Goal: Communication & Community: Participate in discussion

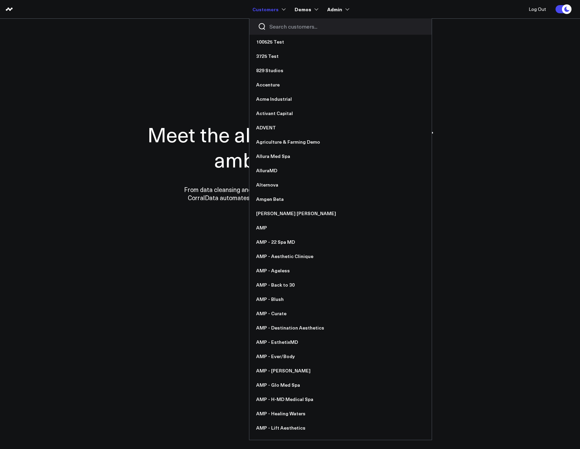
click at [276, 26] on input "Search customers input" at bounding box center [346, 26] width 154 height 7
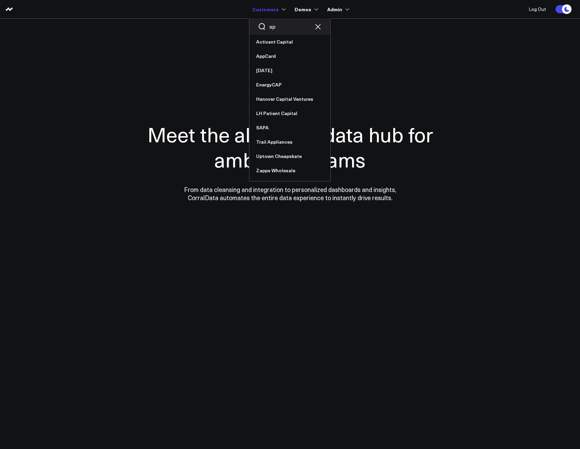
type input "a"
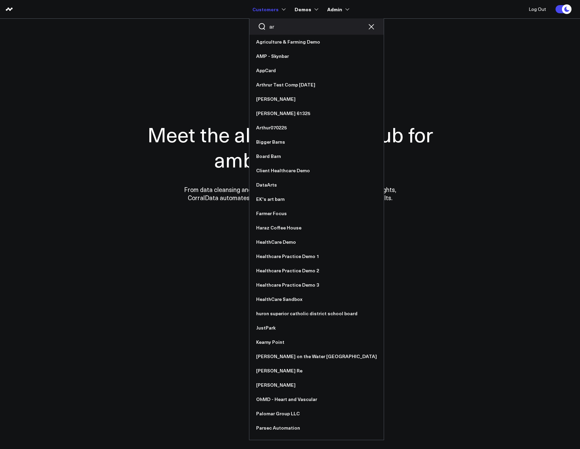
type input "a"
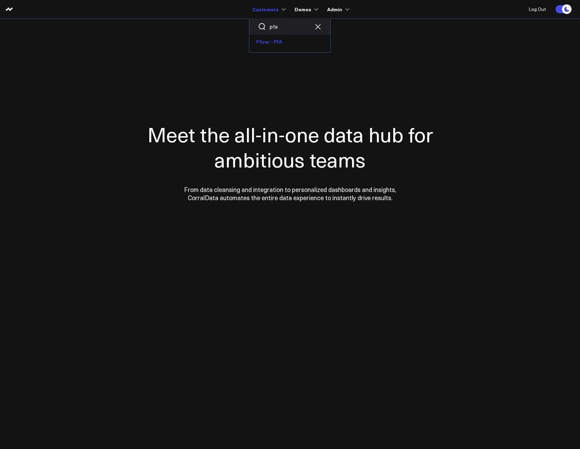
type input "pfa"
click at [275, 39] on link "Pfizer - PFA" at bounding box center [289, 42] width 81 height 14
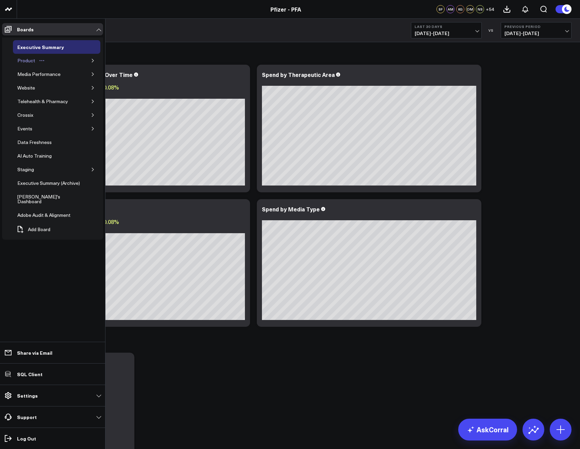
click at [26, 58] on div "Product" at bounding box center [26, 60] width 21 height 8
click at [93, 60] on icon "button" at bounding box center [93, 60] width 2 height 3
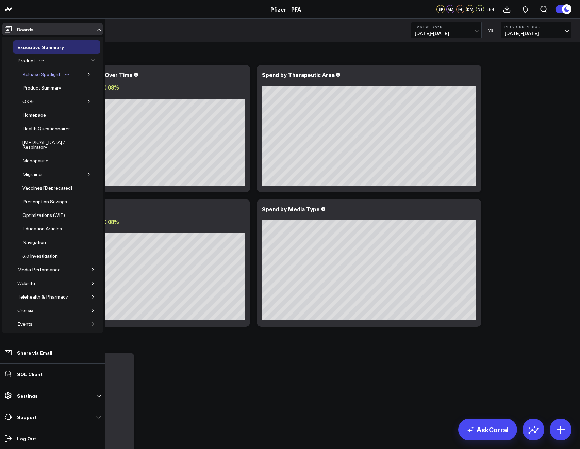
click at [34, 72] on div "Release Spotlight" at bounding box center [41, 74] width 41 height 8
click at [40, 86] on div "Product Summary" at bounding box center [42, 88] width 42 height 8
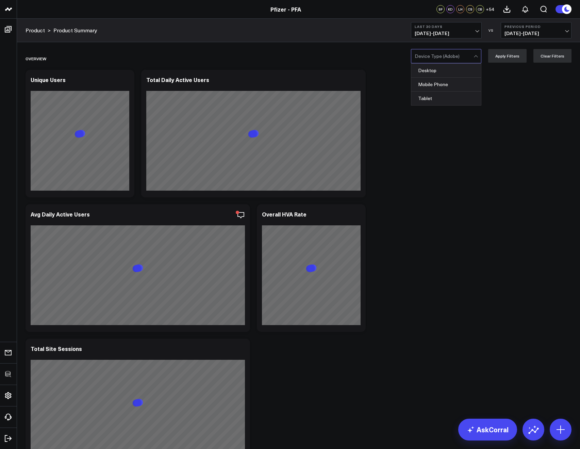
click at [420, 57] on div at bounding box center [444, 56] width 59 height 14
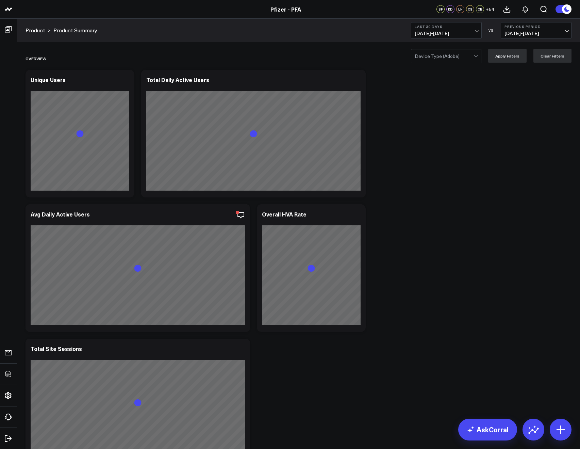
click at [415, 37] on button "Last 30 Days 09/06/25 - 10/05/25" at bounding box center [446, 30] width 71 height 16
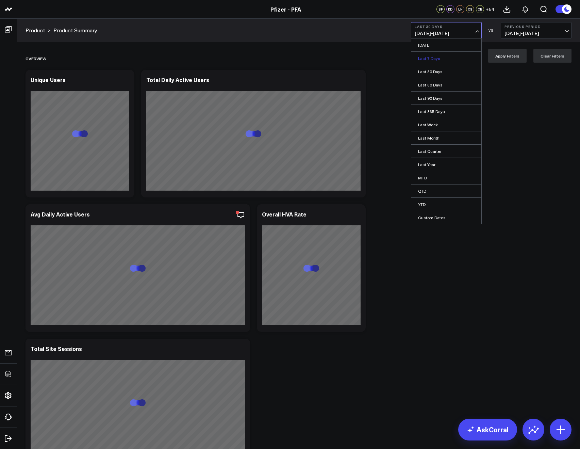
click at [425, 56] on link "Last 7 Days" at bounding box center [446, 58] width 70 height 13
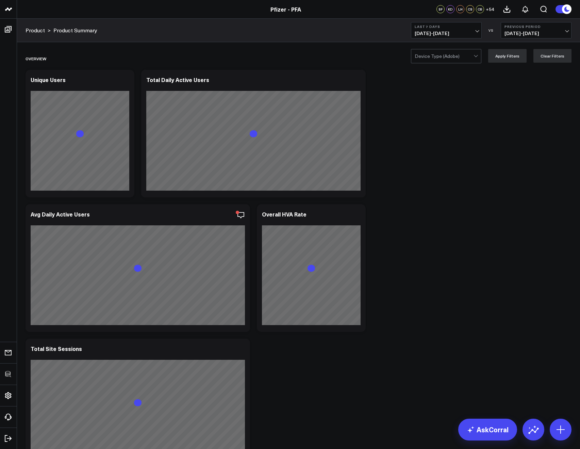
click at [432, 56] on div at bounding box center [444, 56] width 59 height 14
click at [431, 72] on div "Desktop" at bounding box center [446, 71] width 70 height 14
click at [501, 61] on button "Apply Filters" at bounding box center [507, 56] width 38 height 14
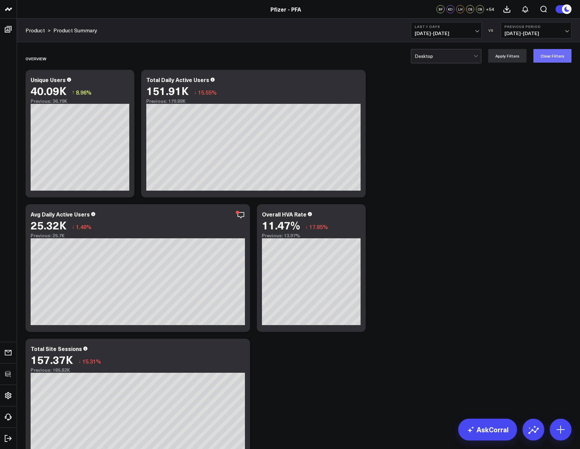
click at [567, 54] on button "Clear Filters" at bounding box center [552, 56] width 38 height 14
click at [420, 32] on span "09/29/25 - 10/05/25" at bounding box center [446, 33] width 63 height 5
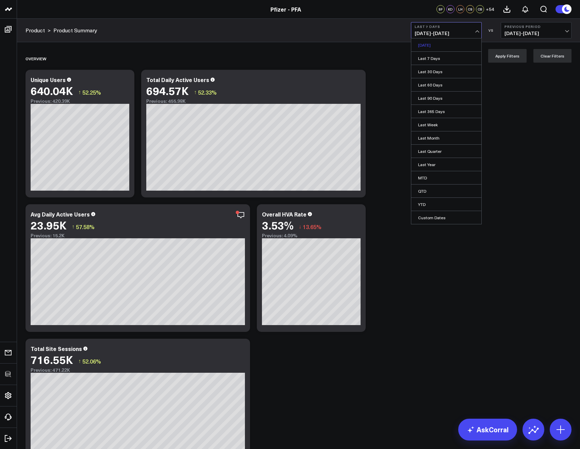
click at [423, 48] on link "Yesterday" at bounding box center [446, 44] width 70 height 13
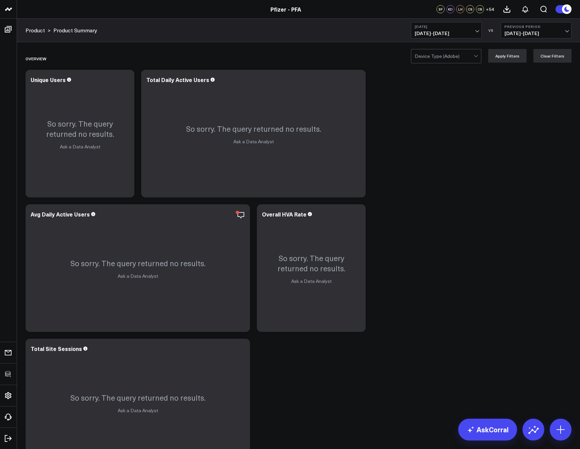
click at [423, 36] on button "Yesterday 10/05/25 - 10/05/25" at bounding box center [446, 30] width 71 height 16
click at [428, 88] on link "Last 60 Days" at bounding box center [446, 84] width 70 height 13
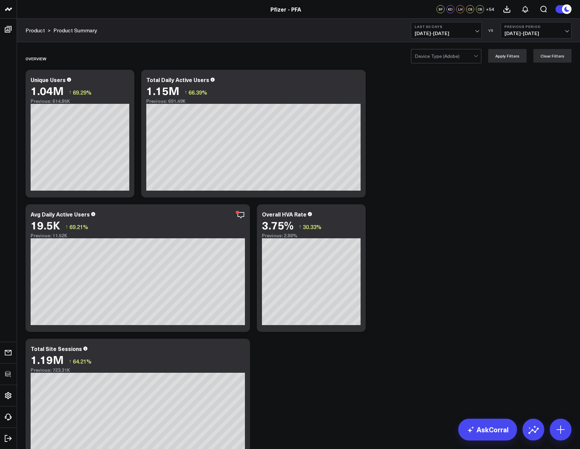
click at [432, 59] on div at bounding box center [444, 56] width 59 height 14
click at [432, 67] on div "Desktop" at bounding box center [446, 71] width 70 height 14
click at [505, 58] on button "Apply Filters" at bounding box center [507, 56] width 38 height 14
click at [539, 58] on button "Clear Filters" at bounding box center [552, 56] width 38 height 14
click at [462, 32] on span "08/07/25 - 10/05/25" at bounding box center [446, 33] width 63 height 5
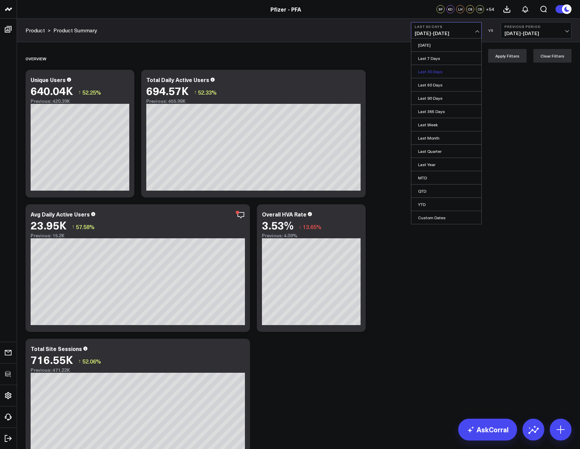
click at [427, 70] on link "Last 30 Days" at bounding box center [446, 71] width 70 height 13
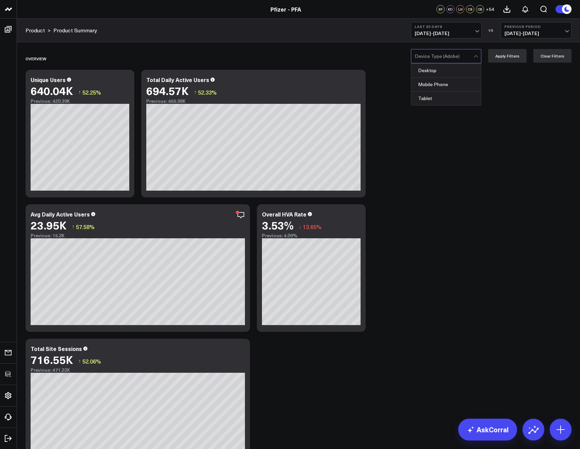
click at [429, 56] on div at bounding box center [444, 56] width 59 height 14
click at [431, 73] on div "Desktop" at bounding box center [446, 71] width 70 height 14
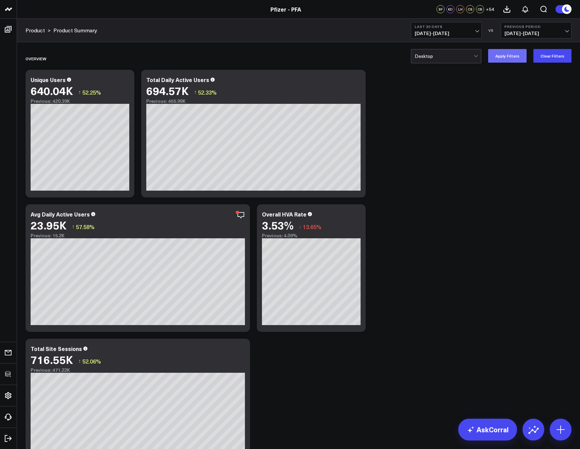
click at [507, 57] on button "Apply Filters" at bounding box center [507, 56] width 38 height 14
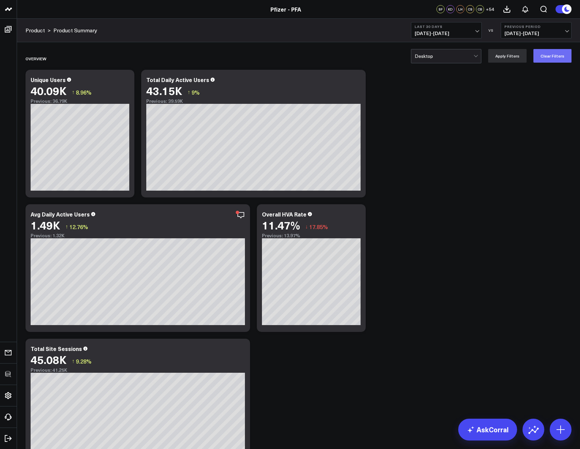
click at [547, 58] on button "Clear Filters" at bounding box center [552, 56] width 38 height 14
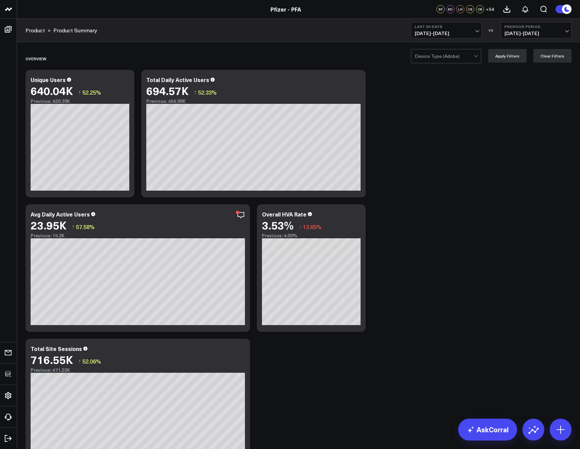
click at [456, 31] on span "09/06/25 - 10/05/25" at bounding box center [446, 33] width 63 height 5
click at [448, 81] on link "Last 60 Days" at bounding box center [446, 84] width 70 height 13
click at [445, 56] on div at bounding box center [444, 56] width 59 height 14
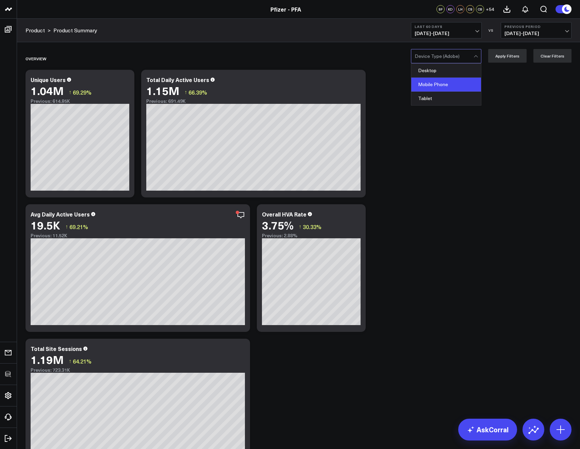
click at [444, 85] on div "Mobile Phone" at bounding box center [446, 85] width 70 height 14
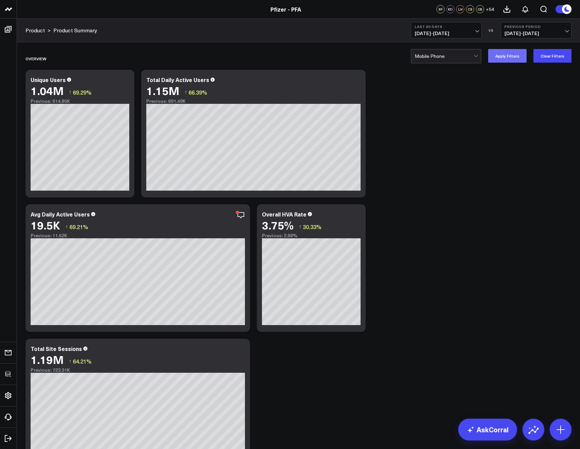
click at [501, 59] on button "Apply Filters" at bounding box center [507, 56] width 38 height 14
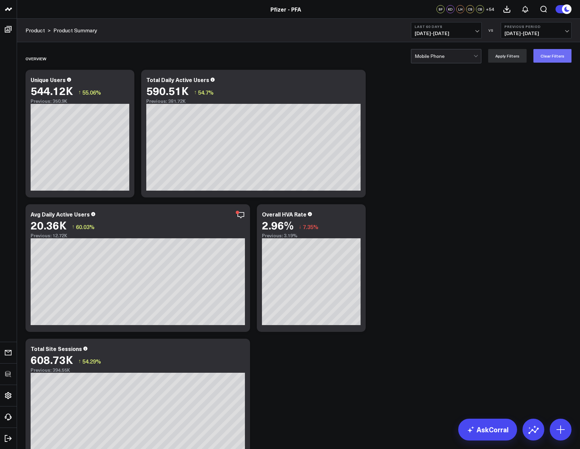
click at [550, 51] on button "Clear Filters" at bounding box center [552, 56] width 38 height 14
click at [451, 33] on span "08/07/25 - 10/05/25" at bounding box center [446, 33] width 63 height 5
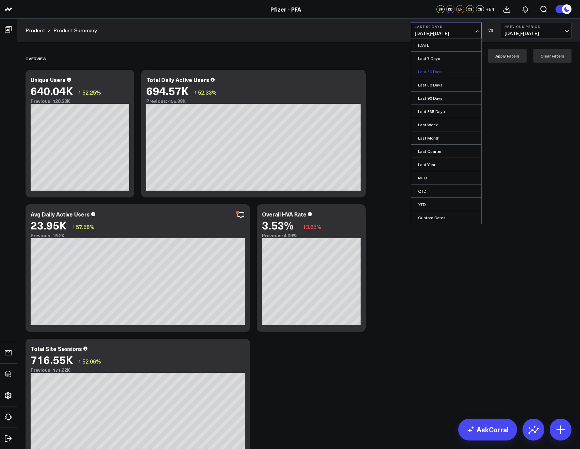
click at [437, 68] on link "Last 30 Days" at bounding box center [446, 71] width 70 height 13
click at [424, 53] on div at bounding box center [444, 56] width 59 height 14
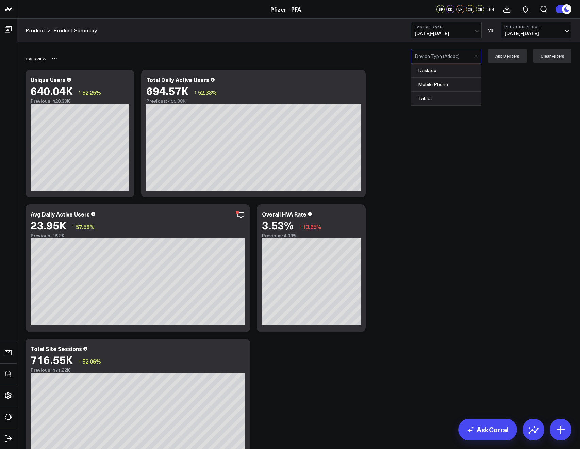
click at [378, 60] on div "Overview" at bounding box center [260, 59] width 468 height 16
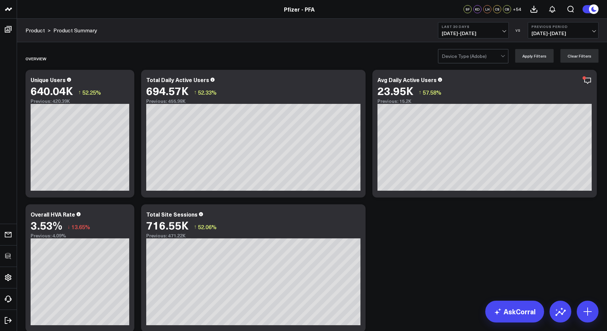
click at [358, 37] on div "Product > Product Summary Last 30 Days 09/06/25 - 10/05/25 VS Previous Period 0…" at bounding box center [312, 30] width 590 height 23
click at [460, 33] on span "09/06/25 - 10/05/25" at bounding box center [473, 33] width 63 height 5
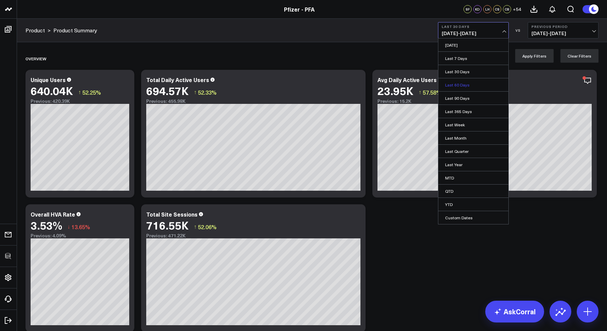
click at [460, 83] on link "Last 60 Days" at bounding box center [473, 84] width 70 height 13
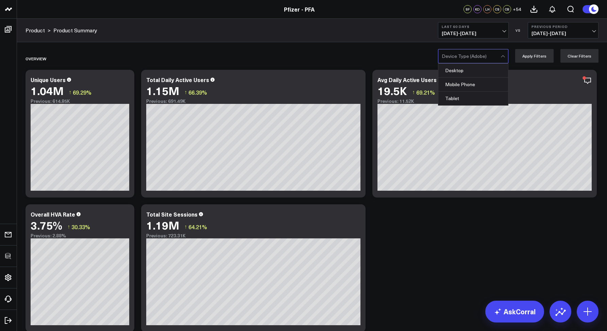
click at [452, 59] on div at bounding box center [471, 56] width 59 height 14
click at [461, 72] on div "Desktop" at bounding box center [473, 71] width 70 height 14
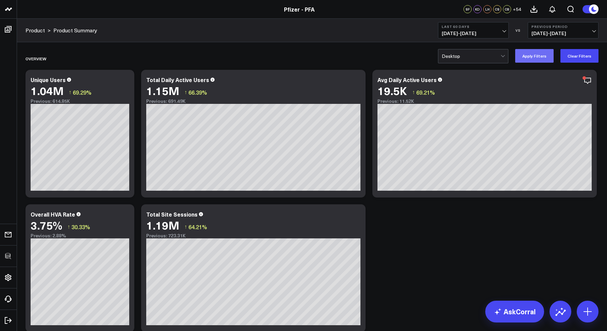
click at [526, 57] on button "Apply Filters" at bounding box center [534, 56] width 38 height 14
click at [462, 55] on div at bounding box center [471, 56] width 59 height 14
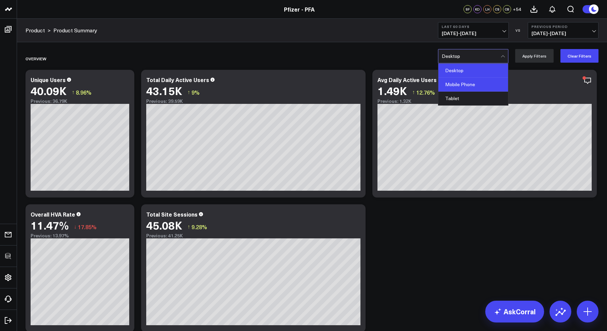
click at [453, 83] on div "Mobile Phone" at bounding box center [473, 85] width 70 height 14
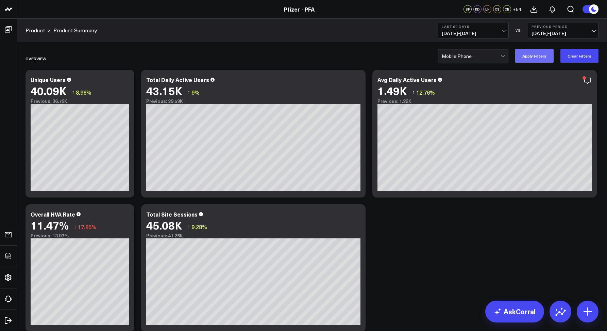
click at [525, 61] on button "Apply Filters" at bounding box center [534, 56] width 38 height 14
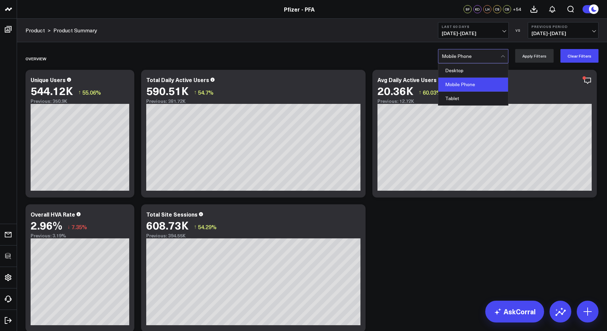
click at [476, 60] on div at bounding box center [471, 56] width 59 height 14
click at [457, 98] on div "Tablet" at bounding box center [473, 99] width 70 height 14
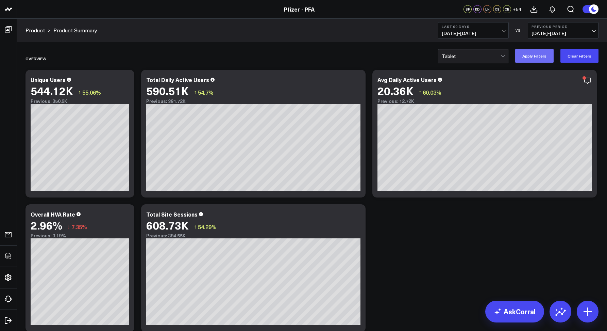
click at [520, 62] on button "Apply Filters" at bounding box center [534, 56] width 38 height 14
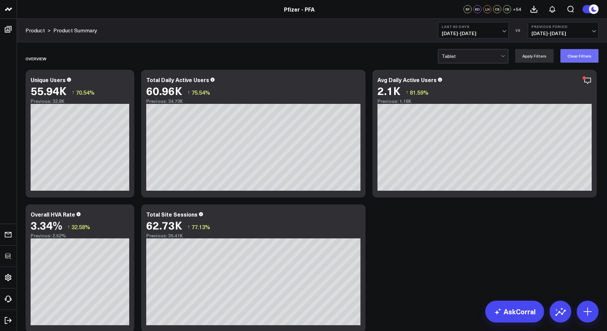
click at [572, 58] on button "Clear Filters" at bounding box center [580, 56] width 38 height 14
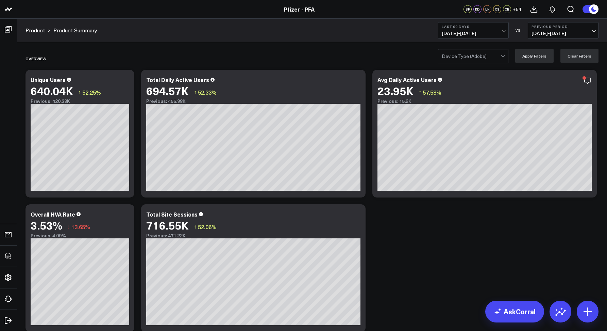
click at [447, 35] on span "08/07/25 - 10/05/25" at bounding box center [473, 33] width 63 height 5
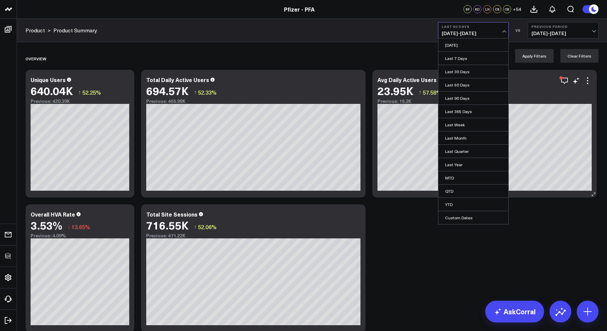
click at [450, 71] on link "Last 30 Days" at bounding box center [473, 71] width 70 height 13
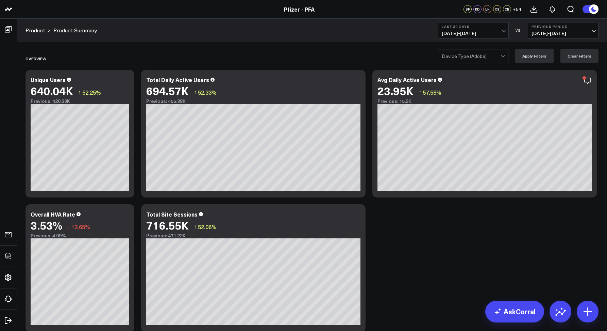
click at [470, 34] on span "09/06/25 - 10/05/25" at bounding box center [473, 33] width 63 height 5
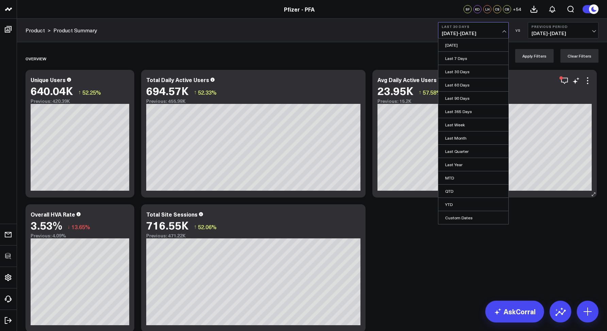
click at [457, 84] on link "Last 60 Days" at bounding box center [473, 84] width 70 height 13
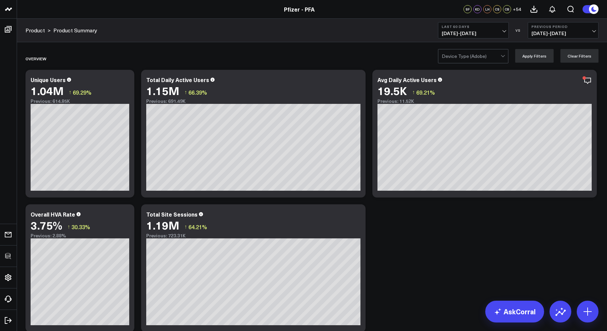
click at [489, 61] on div at bounding box center [471, 56] width 59 height 14
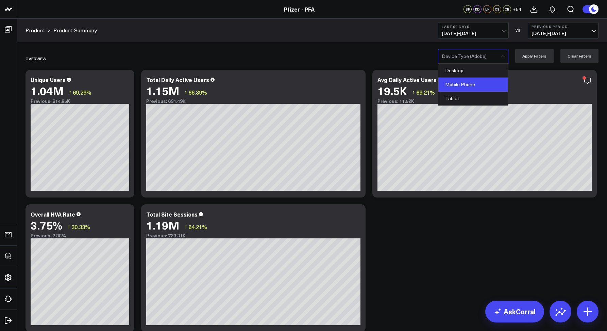
click at [452, 84] on div "Mobile Phone" at bounding box center [473, 85] width 70 height 14
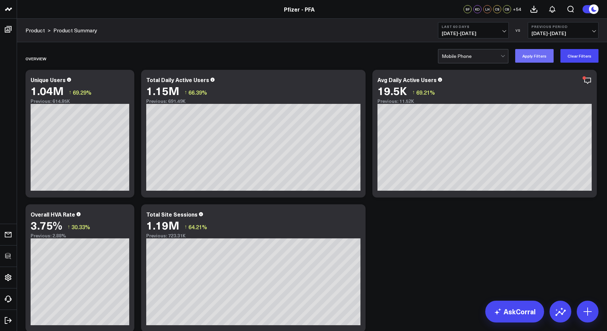
click at [526, 61] on button "Apply Filters" at bounding box center [534, 56] width 38 height 14
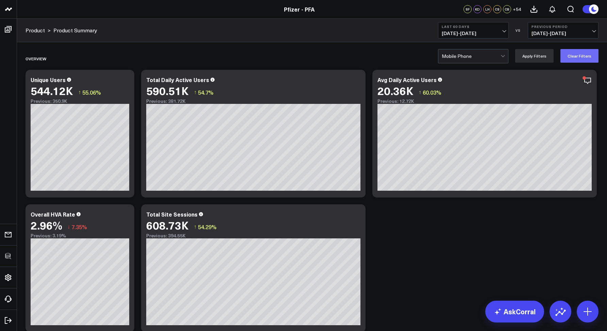
click at [572, 57] on button "Clear Filters" at bounding box center [580, 56] width 38 height 14
click at [486, 36] on button "Last 60 Days 08/07/25 - 10/05/25" at bounding box center [473, 30] width 71 height 16
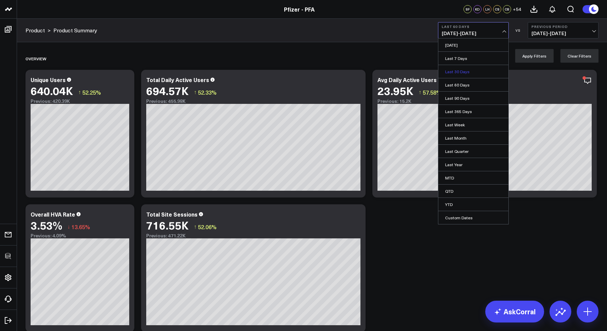
click at [472, 70] on link "Last 30 Days" at bounding box center [473, 71] width 70 height 13
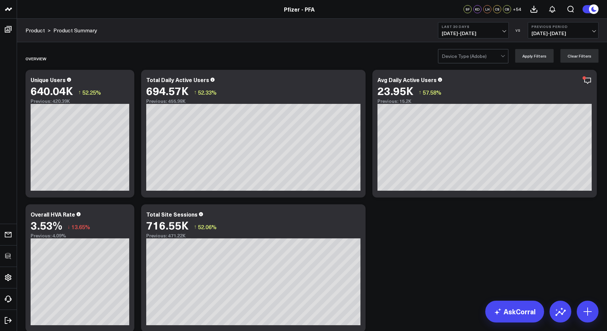
click at [469, 61] on div at bounding box center [471, 56] width 59 height 14
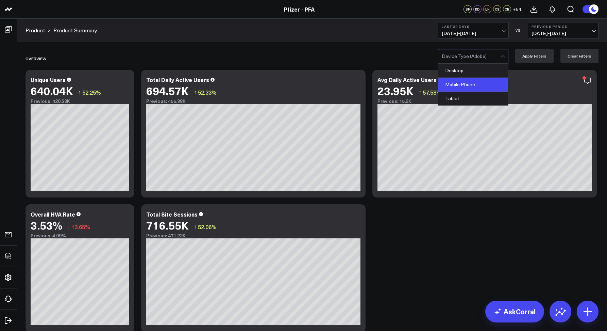
click at [462, 83] on div "Mobile Phone" at bounding box center [473, 85] width 70 height 14
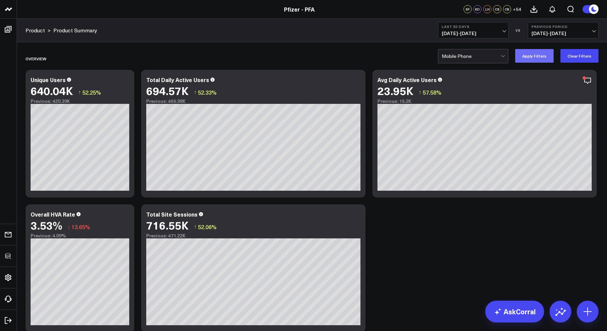
click at [525, 55] on button "Apply Filters" at bounding box center [534, 56] width 38 height 14
click at [595, 56] on button "Clear Filters" at bounding box center [580, 56] width 38 height 14
click at [466, 34] on span "09/06/25 - 10/05/25" at bounding box center [473, 33] width 63 height 5
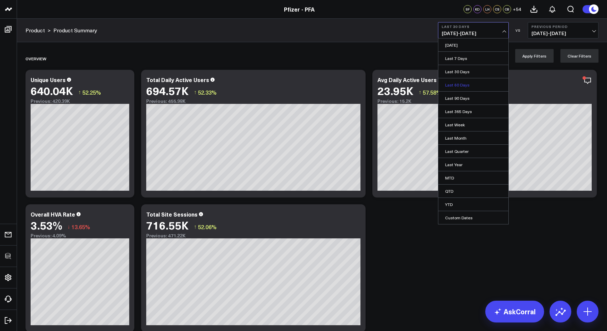
click at [463, 82] on link "Last 60 Days" at bounding box center [473, 84] width 70 height 13
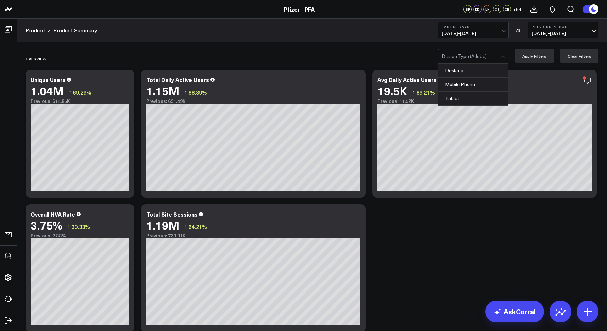
click at [471, 56] on div at bounding box center [471, 56] width 59 height 14
click at [462, 84] on div "Mobile Phone" at bounding box center [473, 85] width 70 height 14
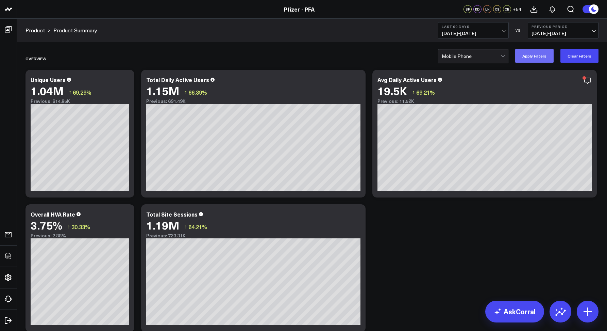
click at [528, 53] on button "Apply Filters" at bounding box center [534, 56] width 38 height 14
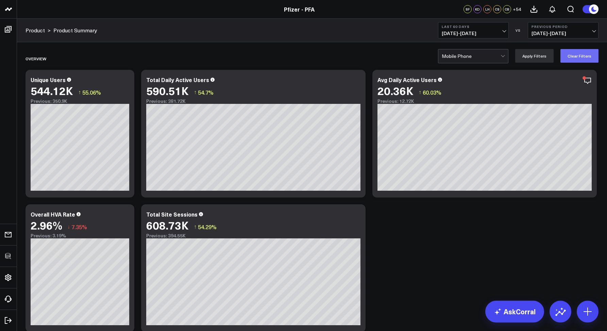
click at [581, 53] on button "Clear Filters" at bounding box center [580, 56] width 38 height 14
click at [479, 32] on span "08/07/25 - 10/05/25" at bounding box center [473, 33] width 63 height 5
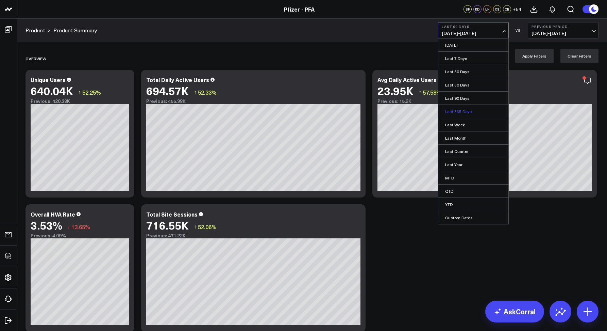
click at [452, 110] on link "Last 365 Days" at bounding box center [473, 111] width 70 height 13
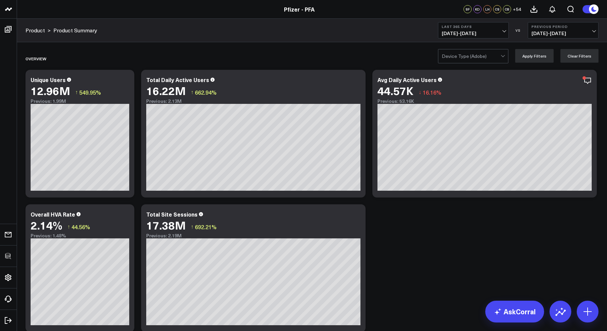
click at [479, 56] on div at bounding box center [471, 56] width 59 height 14
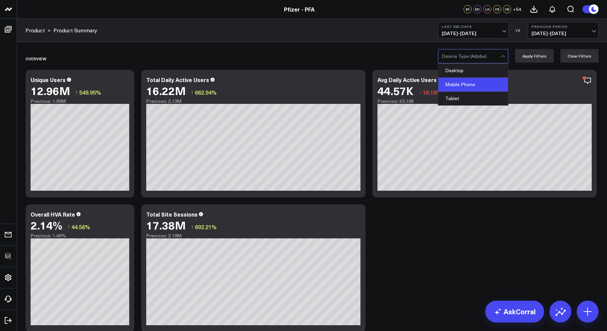
click at [462, 79] on div "Mobile Phone" at bounding box center [473, 85] width 70 height 14
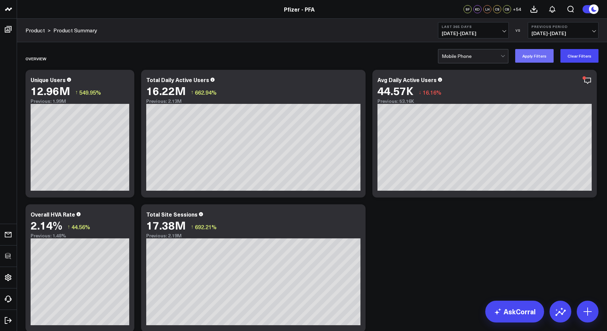
click at [534, 52] on button "Apply Filters" at bounding box center [534, 56] width 38 height 14
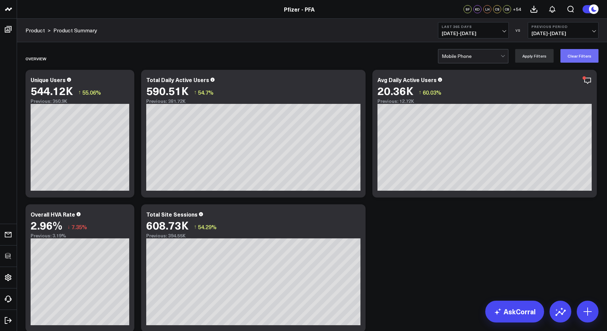
click at [582, 52] on button "Clear Filters" at bounding box center [580, 56] width 38 height 14
click at [584, 313] on icon at bounding box center [587, 311] width 11 height 11
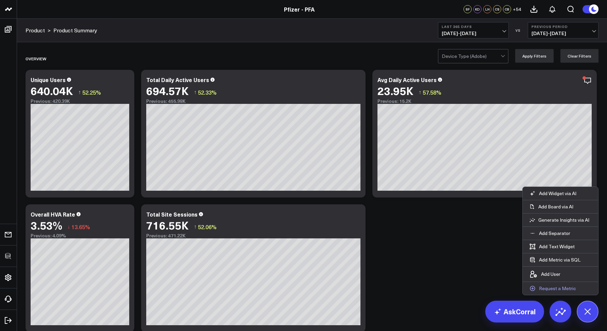
click at [550, 288] on p "Request a Metric" at bounding box center [557, 288] width 37 height 6
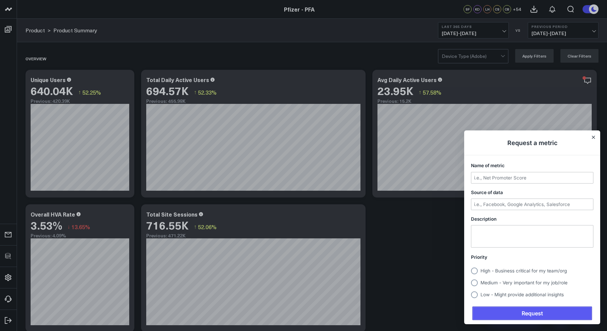
click at [556, 310] on span "Request" at bounding box center [532, 312] width 119 height 13
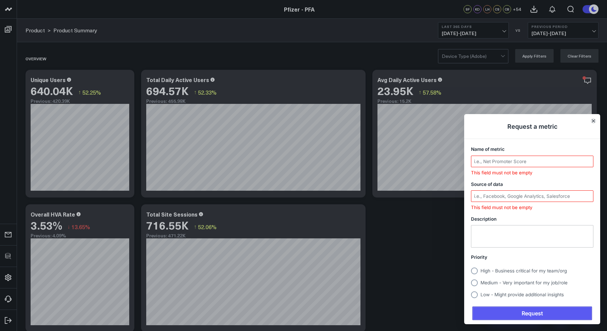
click at [593, 122] on icon "Close" at bounding box center [593, 120] width 3 height 3
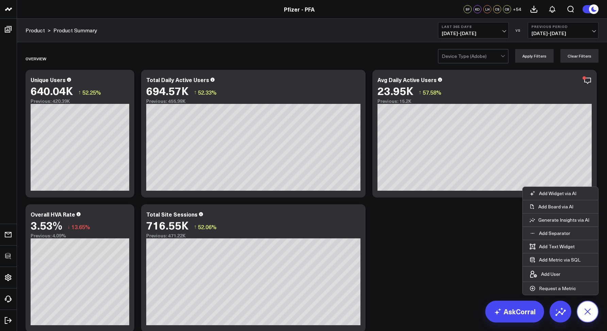
click at [588, 311] on icon at bounding box center [588, 311] width 12 height 12
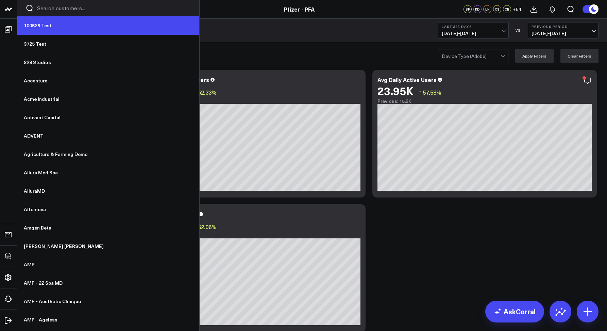
click at [39, 28] on link "100525 Test" at bounding box center [108, 25] width 182 height 18
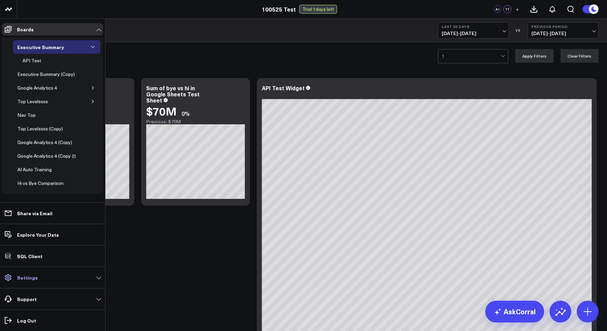
click at [32, 275] on p "Settings" at bounding box center [27, 277] width 21 height 5
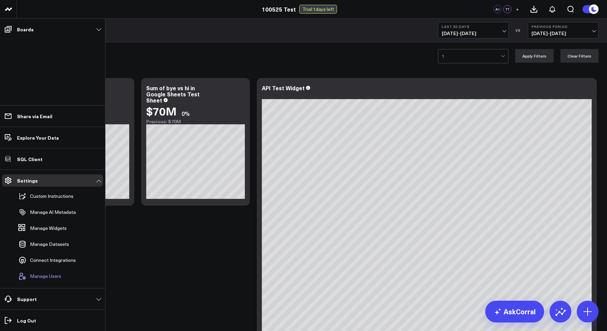
click at [52, 274] on span "Manage Users" at bounding box center [45, 275] width 31 height 5
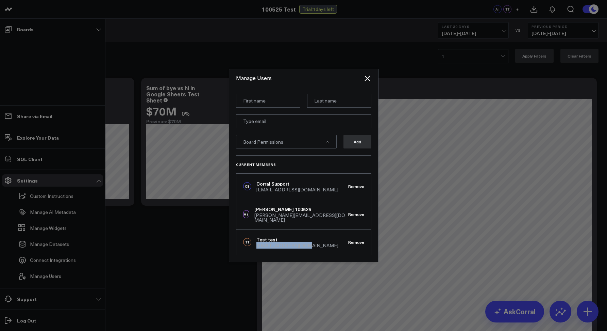
drag, startPoint x: 303, startPoint y: 244, endPoint x: 254, endPoint y: 244, distance: 48.3
click at [254, 244] on div "TT Test test akriklivy@gmail.com Remove" at bounding box center [303, 241] width 135 height 25
copy div "[EMAIL_ADDRESS][DOMAIN_NAME]"
click at [216, 61] on div at bounding box center [303, 165] width 607 height 331
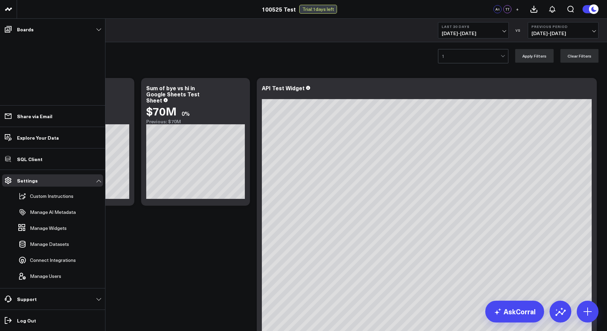
click at [211, 63] on div "1 Apply Filters Clear Filters" at bounding box center [312, 55] width 590 height 27
click at [155, 55] on div "1 Apply Filters Clear Filters" at bounding box center [312, 55] width 590 height 27
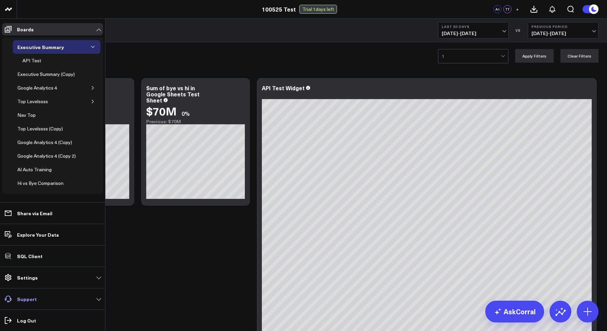
click at [28, 294] on link "Support" at bounding box center [52, 299] width 101 height 12
click at [38, 271] on link "Settings" at bounding box center [52, 277] width 101 height 12
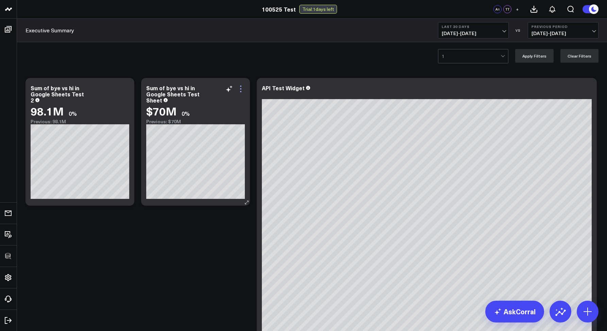
click at [244, 87] on icon at bounding box center [241, 89] width 8 height 8
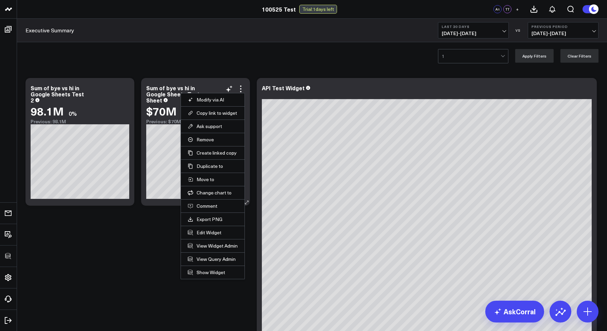
click at [206, 202] on li "Comment" at bounding box center [213, 205] width 64 height 13
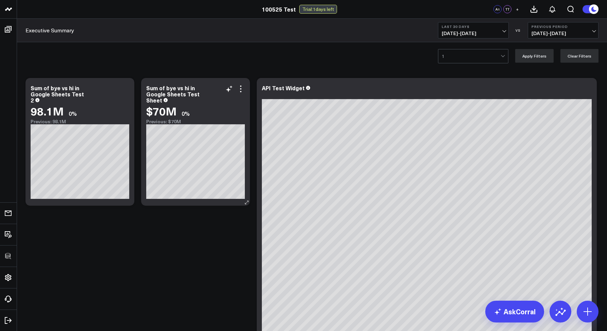
click at [206, 205] on div "Sum of bye vs hi in Google Sheets Test Sheet $70M 0% Previous: $70M" at bounding box center [195, 142] width 109 height 128
click at [236, 88] on div "Modify via AI Copy link to widget Ask support Remove Create linked copy Executi…" at bounding box center [235, 89] width 20 height 8
click at [238, 89] on icon at bounding box center [241, 89] width 8 height 8
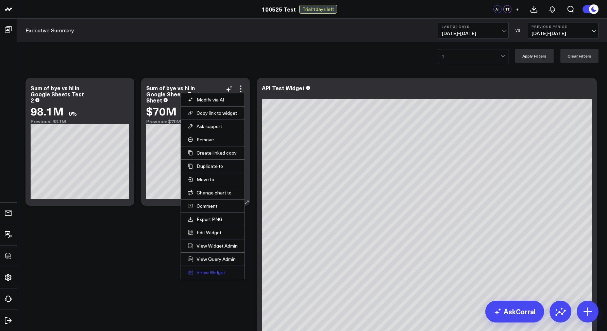
click at [204, 271] on link "Show Widget" at bounding box center [213, 272] width 50 height 6
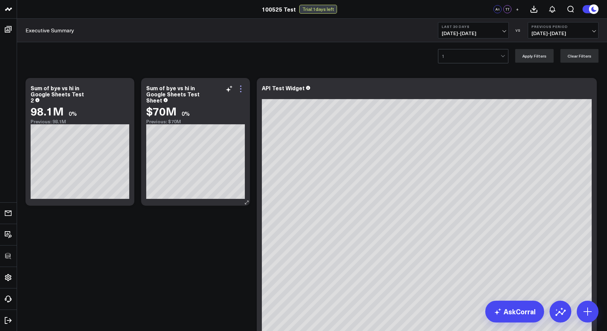
click at [244, 90] on icon at bounding box center [241, 89] width 8 height 8
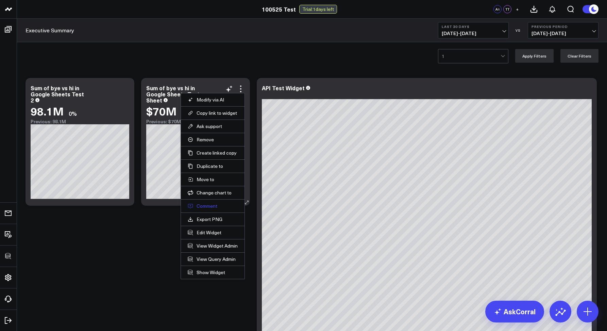
click at [207, 205] on button "Comment" at bounding box center [213, 206] width 50 height 6
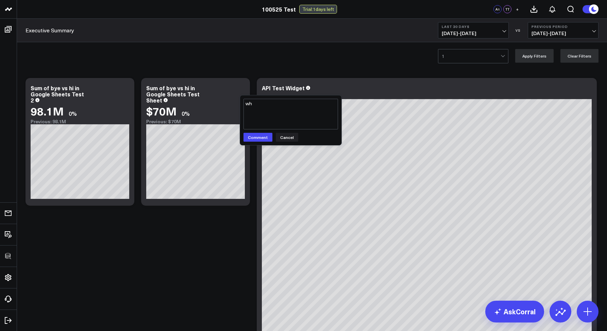
type textarea "w"
type textarea "@Test test how goes it?"
click at [260, 138] on button "Comment" at bounding box center [258, 137] width 29 height 9
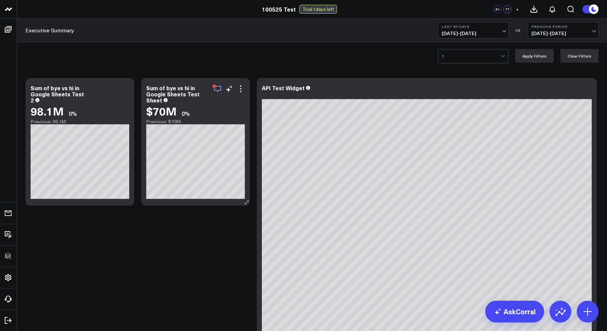
click at [218, 86] on icon "button" at bounding box center [218, 89] width 8 height 8
click at [550, 4] on button at bounding box center [552, 9] width 18 height 18
click at [220, 87] on icon "button" at bounding box center [218, 89] width 8 height 8
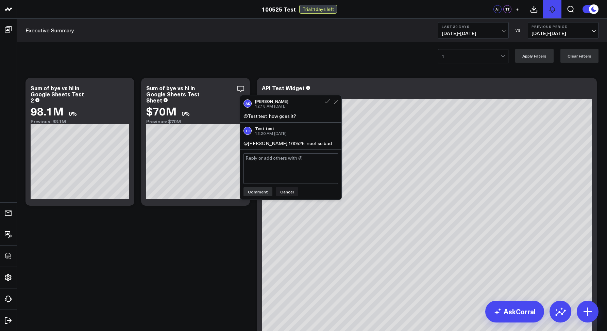
click at [551, 12] on icon at bounding box center [552, 9] width 5 height 6
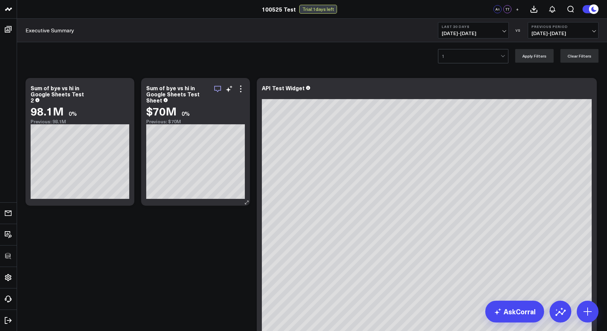
click at [219, 86] on icon "button" at bounding box center [217, 89] width 7 height 6
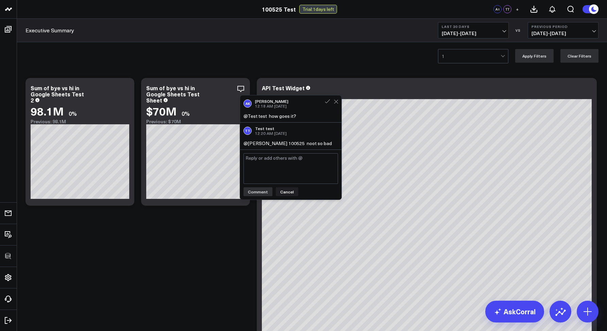
click at [273, 62] on div "1 Apply Filters Clear Filters" at bounding box center [312, 55] width 590 height 27
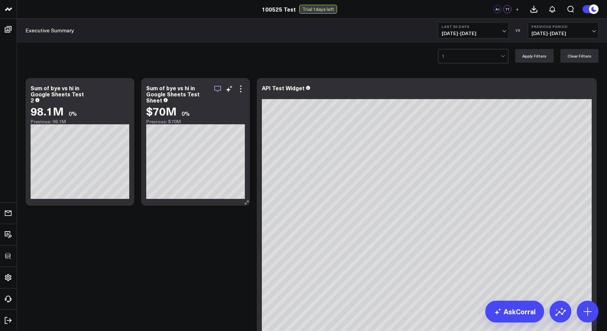
click at [218, 88] on icon "button" at bounding box center [218, 89] width 8 height 8
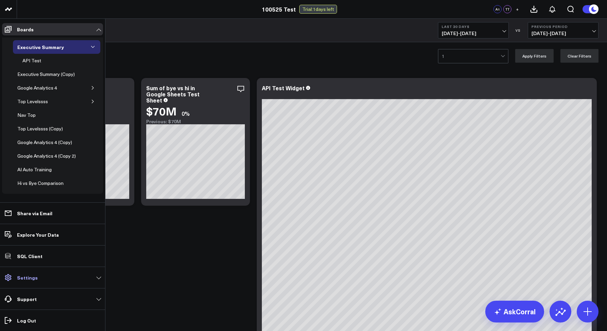
click at [19, 278] on p "Settings" at bounding box center [27, 277] width 21 height 5
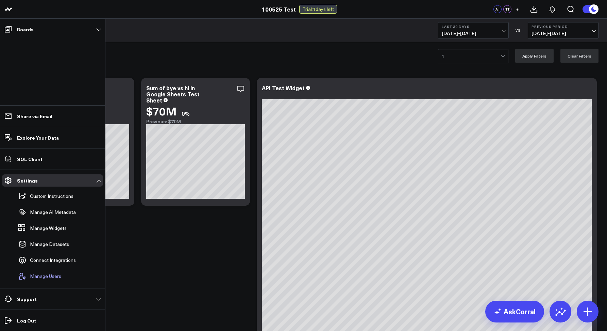
click at [38, 270] on button "Manage Users" at bounding box center [39, 275] width 46 height 15
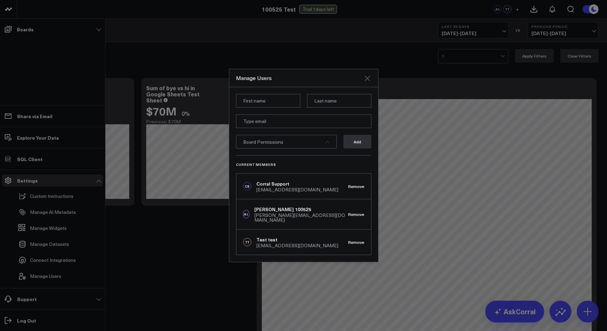
click at [370, 82] on icon "Close" at bounding box center [367, 78] width 8 height 8
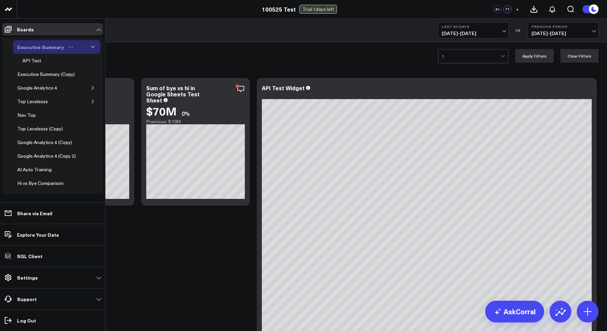
click at [68, 46] on icon "Open board menu" at bounding box center [70, 46] width 5 height 5
click at [91, 70] on button "Edit Permissions" at bounding box center [99, 69] width 55 height 13
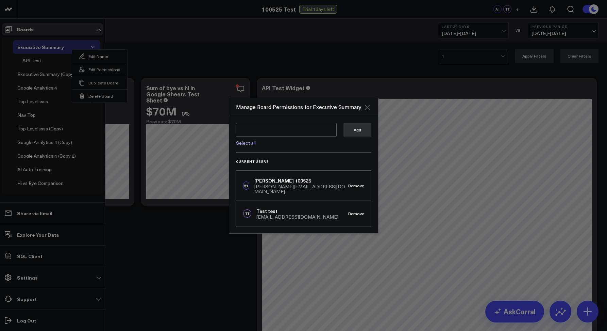
click at [366, 109] on icon "Close" at bounding box center [367, 106] width 5 height 5
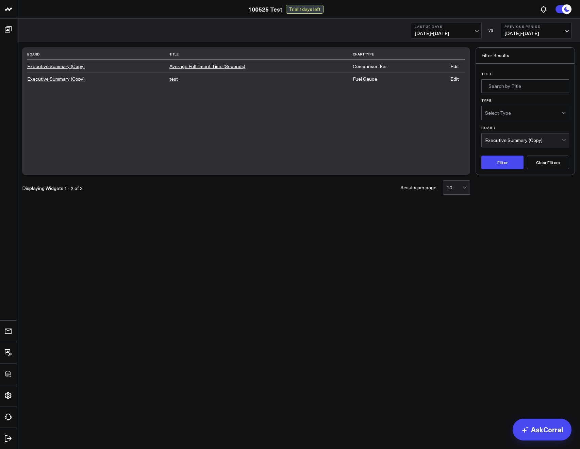
click at [267, 5] on link "100525 Test" at bounding box center [265, 8] width 34 height 7
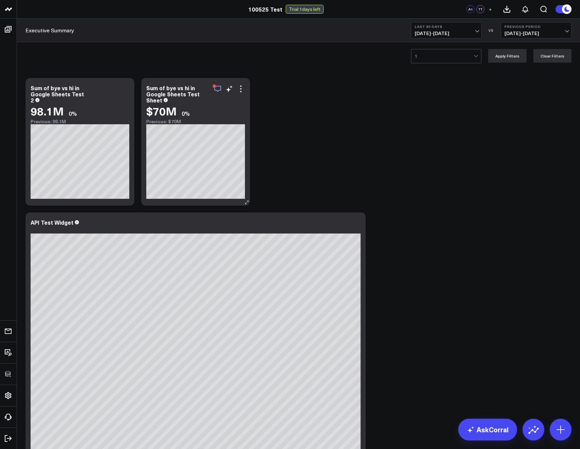
click at [215, 90] on icon "button" at bounding box center [217, 89] width 7 height 6
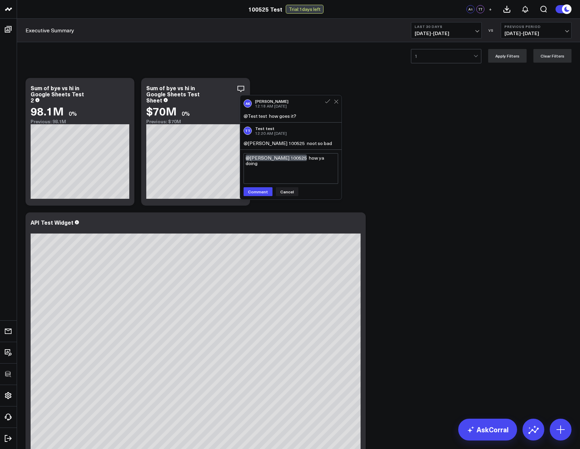
type textarea "@[PERSON_NAME] 100525 how ya doing?"
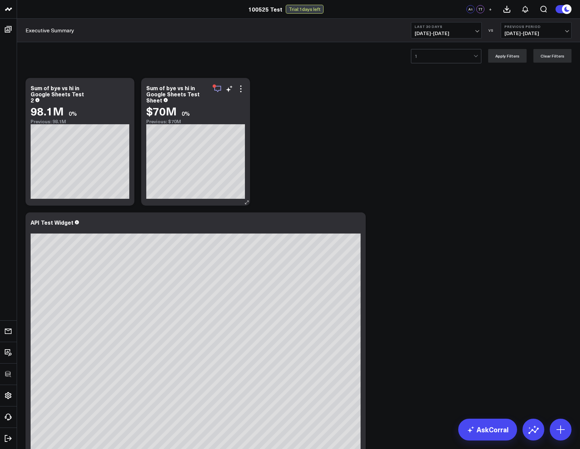
click at [219, 87] on icon "button" at bounding box center [218, 89] width 8 height 8
click at [337, 79] on div "Modify via AI Copy link to widget Ask support Remove Create linked copy Executi…" at bounding box center [298, 352] width 553 height 556
click at [505, 7] on icon at bounding box center [507, 9] width 8 height 8
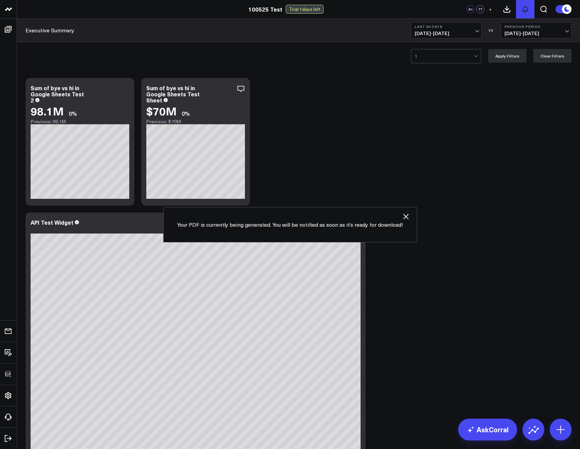
click at [516, 8] on button at bounding box center [525, 9] width 18 height 18
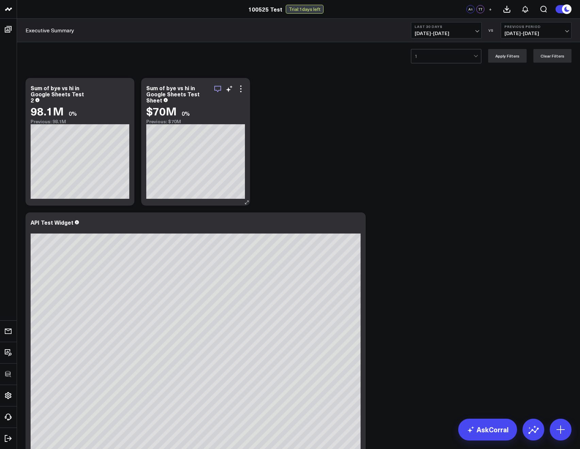
click at [215, 92] on icon "button" at bounding box center [218, 89] width 8 height 8
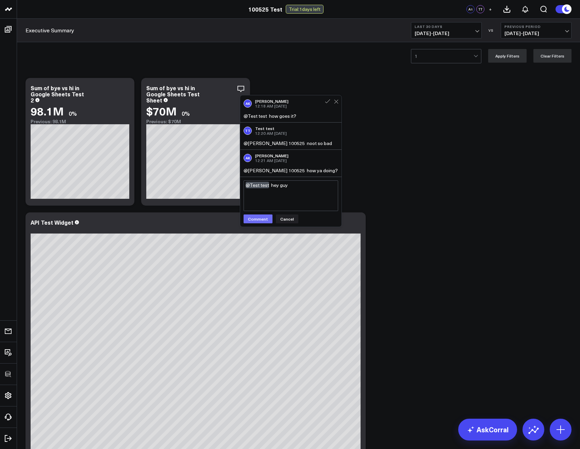
type textarea "@Test test hey guy"
click at [263, 218] on button "Comment" at bounding box center [258, 218] width 29 height 9
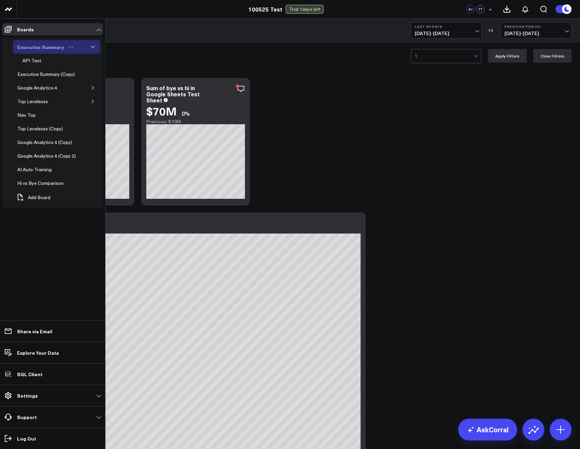
click at [72, 46] on button "Open board menu" at bounding box center [71, 46] width 10 height 5
click at [90, 72] on button "Edit Permissions" at bounding box center [99, 69] width 55 height 13
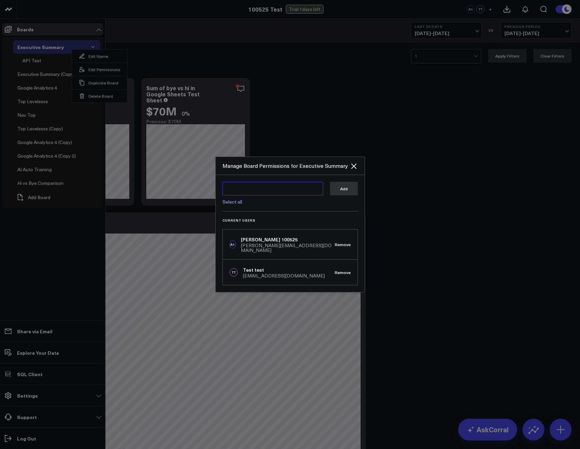
click at [232, 192] on textarea at bounding box center [272, 189] width 101 height 14
type textarea "c"
type textarea "@"
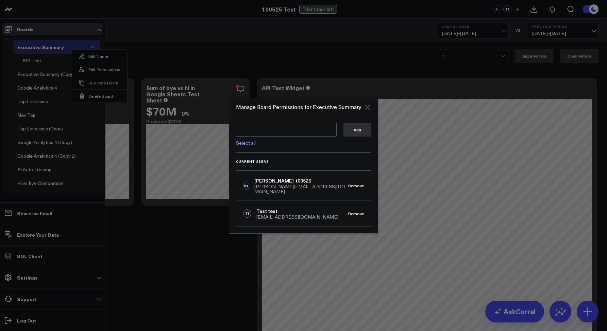
click at [364, 107] on icon "Close" at bounding box center [367, 107] width 8 height 8
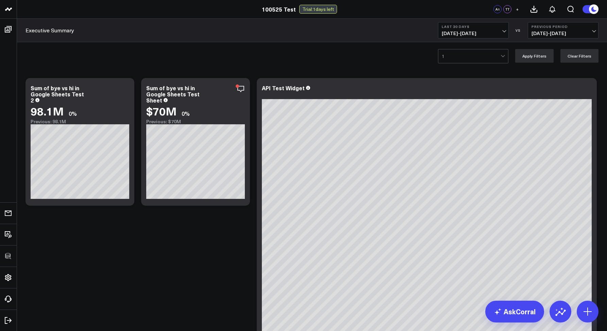
click at [239, 65] on div "1 Apply Filters Clear Filters" at bounding box center [312, 55] width 590 height 27
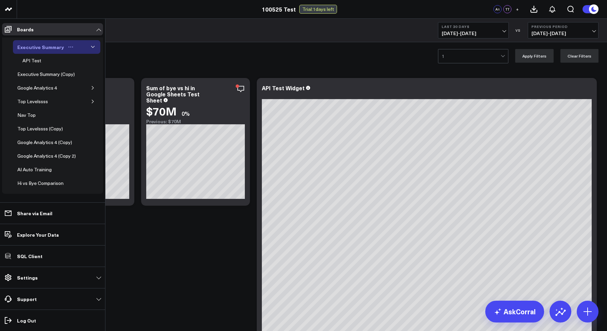
click at [70, 48] on icon "Open board menu" at bounding box center [70, 46] width 5 height 5
click at [94, 70] on button "Edit Permissions" at bounding box center [99, 69] width 55 height 13
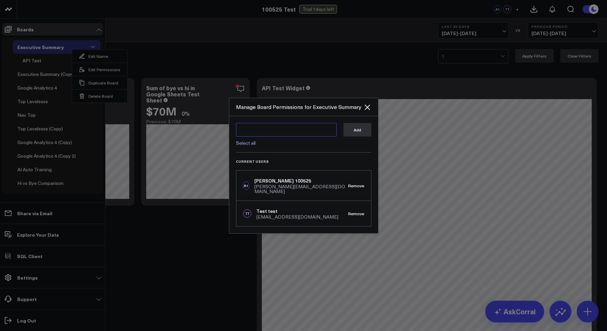
click at [264, 134] on textarea at bounding box center [286, 130] width 101 height 14
type textarea "c"
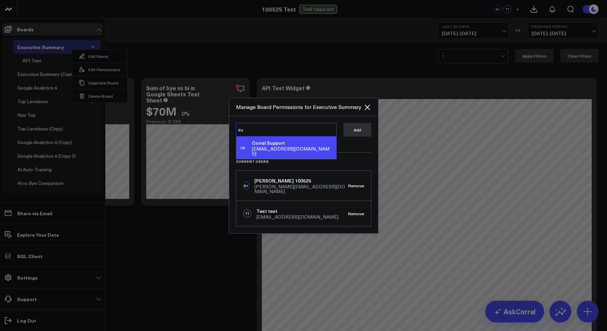
type textarea "s"
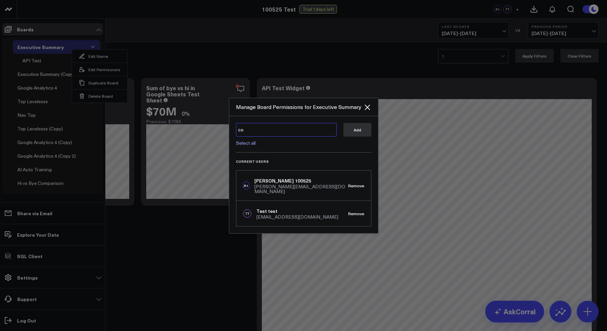
type textarea "c"
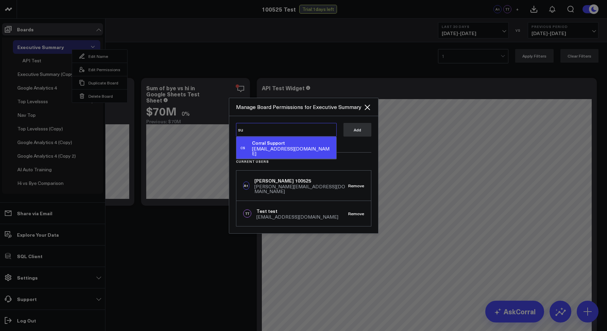
type textarea "s"
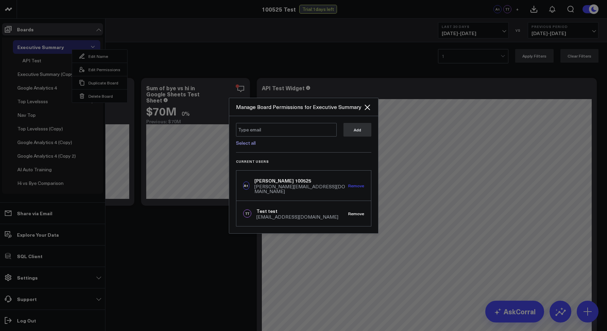
click at [355, 187] on button "Remove" at bounding box center [356, 185] width 16 height 5
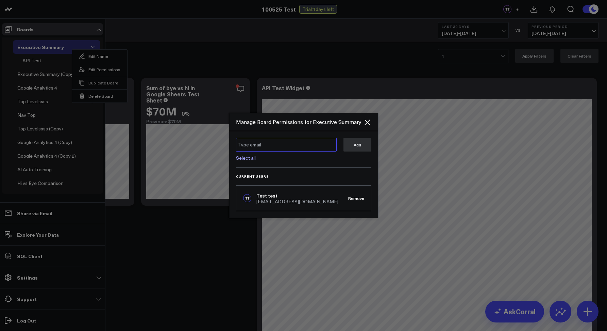
click at [279, 140] on textarea at bounding box center [286, 145] width 101 height 14
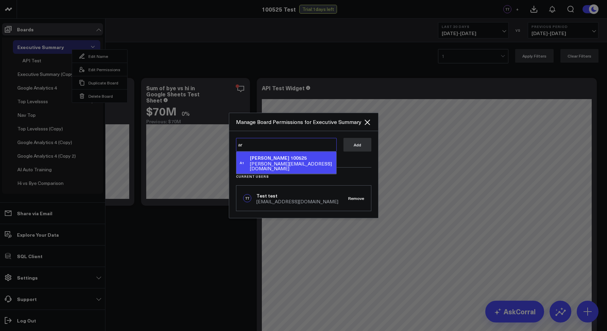
type textarea "a"
type textarea "1"
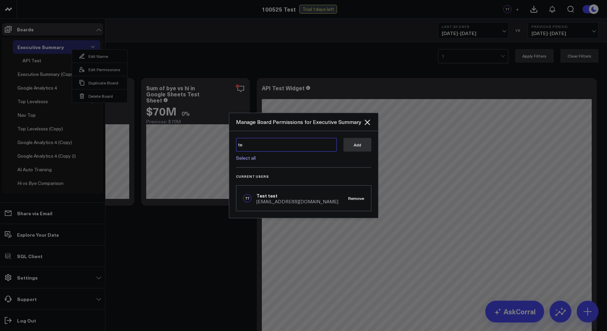
type textarea "t"
type textarea "a"
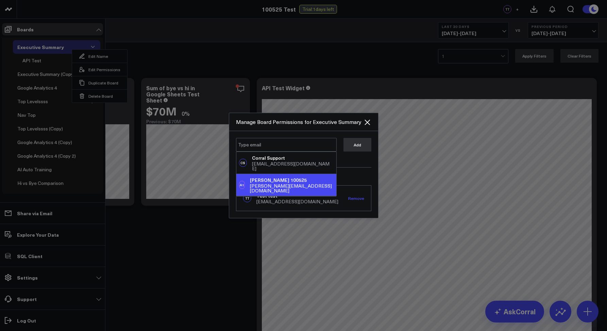
click at [354, 199] on button "Remove" at bounding box center [356, 198] width 16 height 5
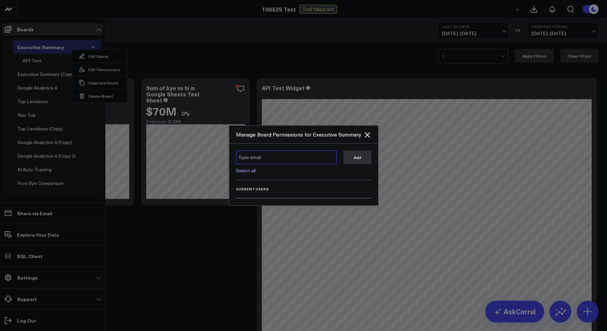
click at [287, 154] on textarea at bounding box center [286, 157] width 101 height 14
type textarea "a"
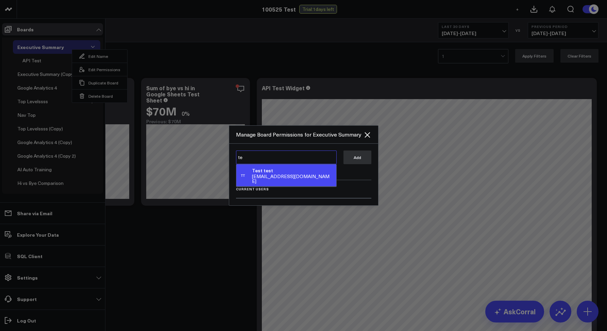
type textarea "t"
type textarea "c"
type textarea "a"
type textarea "1"
type textarea "s"
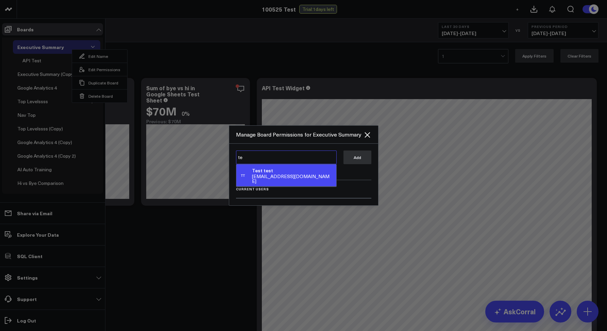
type textarea "t"
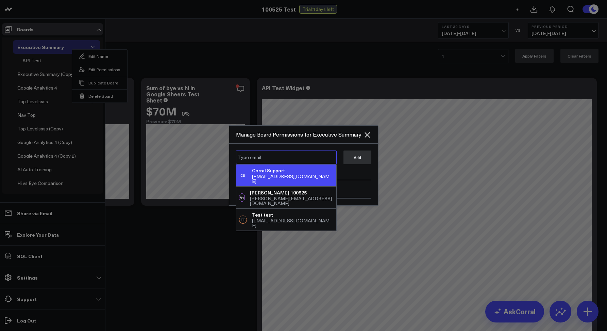
type textarea "k"
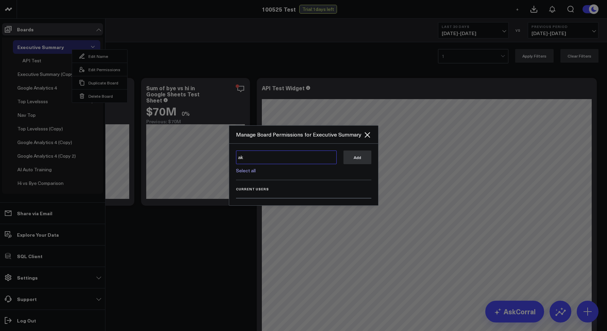
type textarea "a"
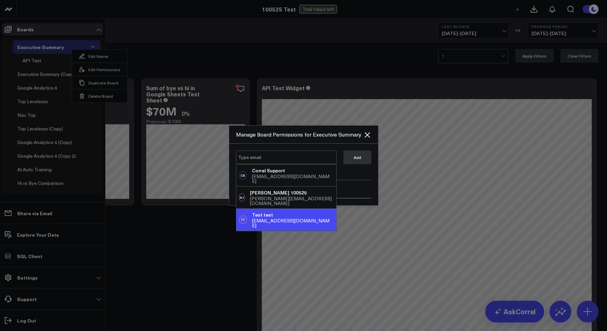
click at [272, 211] on div "Test test" at bounding box center [292, 214] width 81 height 7
type textarea "@Test test"
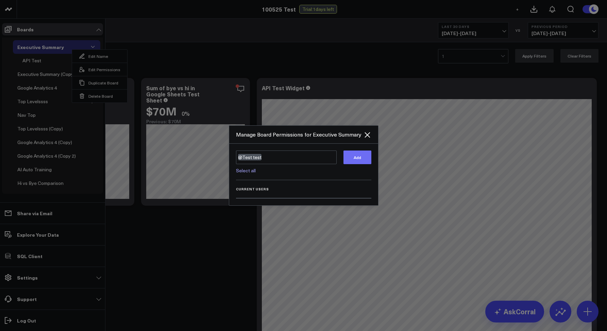
click at [353, 156] on button "Add" at bounding box center [358, 157] width 28 height 14
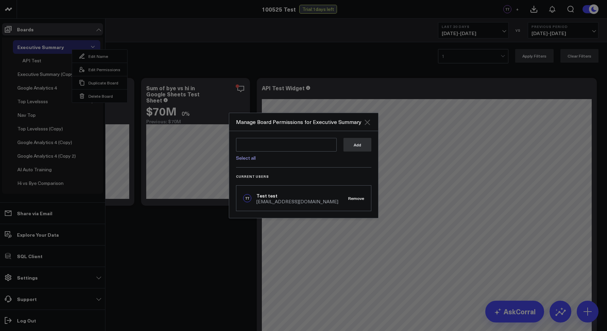
click at [368, 123] on icon "Close" at bounding box center [367, 121] width 5 height 5
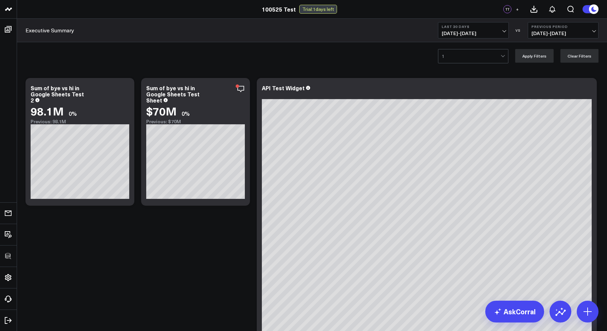
drag, startPoint x: 307, startPoint y: 49, endPoint x: 165, endPoint y: 31, distance: 143.3
click at [301, 48] on div "1 Apply Filters Clear Filters" at bounding box center [312, 55] width 590 height 27
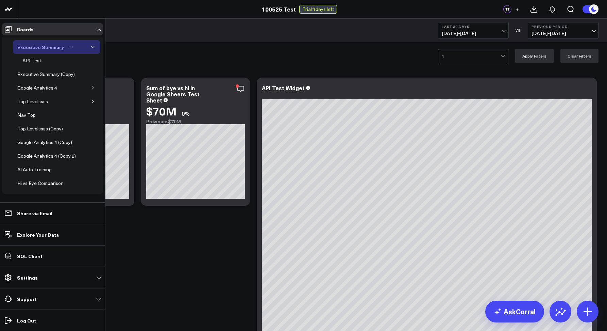
click at [68, 47] on icon "Open board menu" at bounding box center [70, 46] width 5 height 5
click at [84, 64] on button "Edit Permissions" at bounding box center [99, 69] width 55 height 13
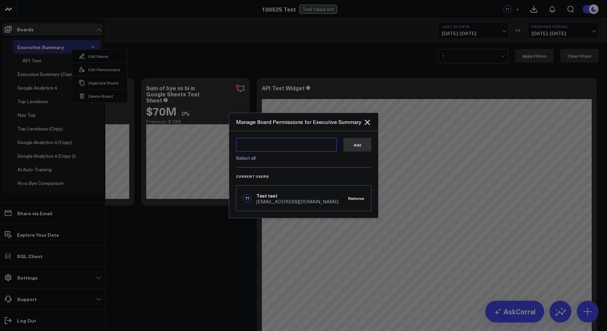
click at [256, 148] on textarea at bounding box center [286, 145] width 101 height 14
type textarea "c"
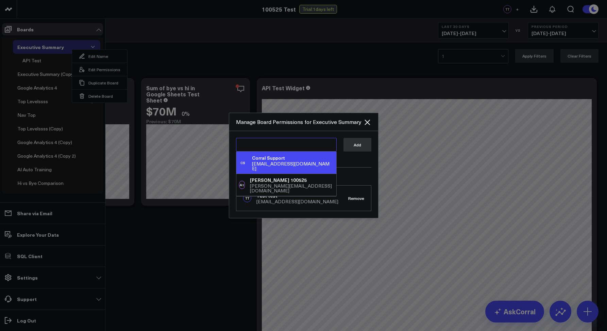
type textarea "u"
type textarea "s"
type textarea "c"
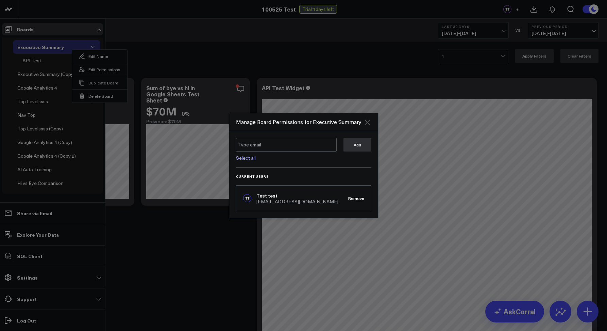
click at [366, 122] on icon "Close" at bounding box center [367, 121] width 5 height 5
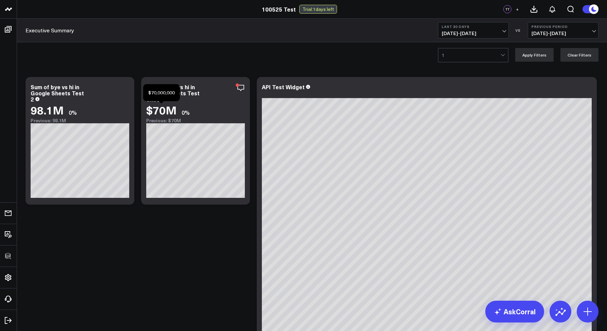
scroll to position [1, 0]
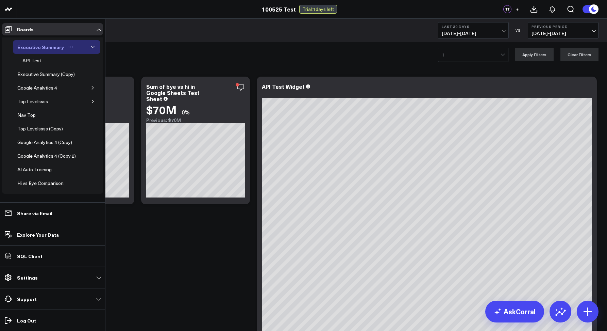
click at [71, 45] on icon "Open board menu" at bounding box center [70, 46] width 5 height 5
click at [92, 70] on button "Edit Permissions" at bounding box center [99, 69] width 55 height 13
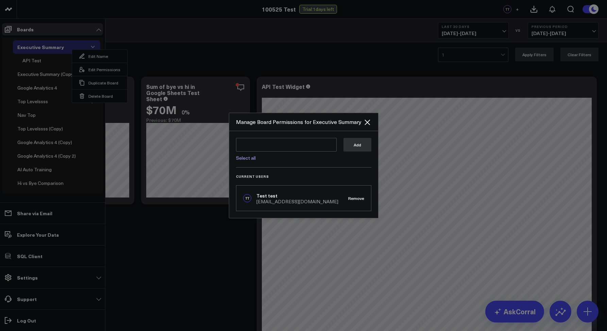
click at [234, 66] on div at bounding box center [303, 165] width 607 height 331
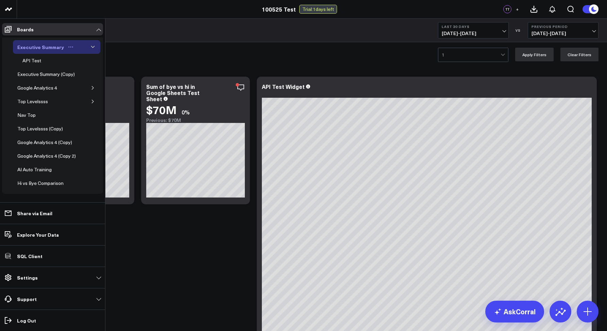
click at [69, 45] on icon "Open board menu" at bounding box center [70, 46] width 5 height 5
click at [76, 46] on link "Executive Summary" at bounding box center [46, 47] width 66 height 14
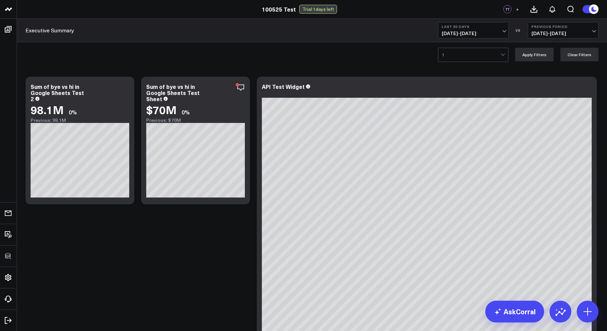
click at [132, 45] on div "1 Apply Filters Clear Filters" at bounding box center [312, 54] width 590 height 27
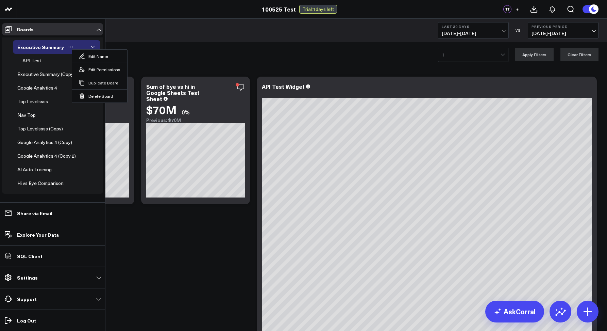
click at [91, 47] on icon "button" at bounding box center [92, 47] width 3 height 2
click at [91, 47] on icon "button" at bounding box center [93, 47] width 4 height 4
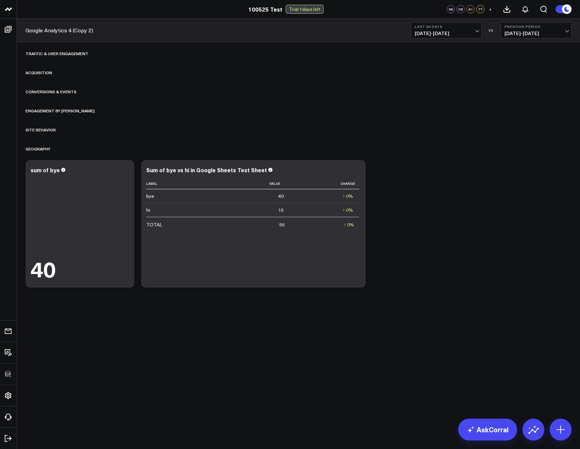
scroll to position [242, 0]
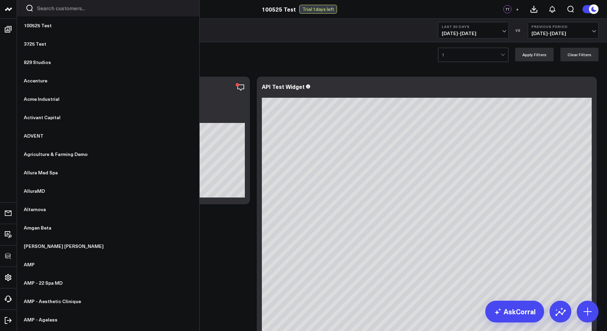
click at [41, 9] on input "Search customers input" at bounding box center [114, 7] width 154 height 7
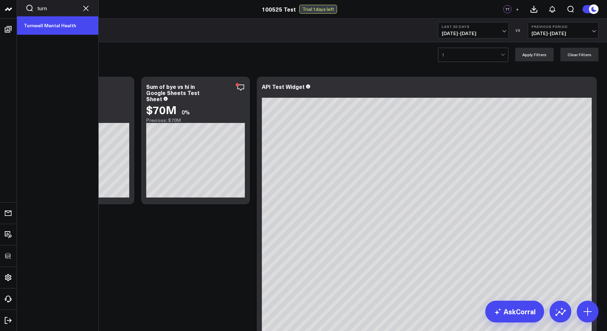
type input "turn"
click at [46, 32] on link "Turnwell Mental Health" at bounding box center [57, 25] width 81 height 18
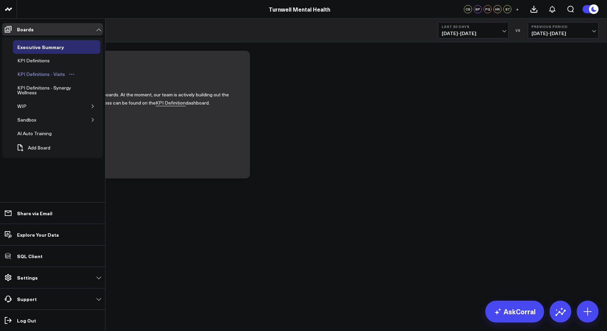
click at [39, 76] on div "KPI Definitions - Visits" at bounding box center [41, 74] width 51 height 8
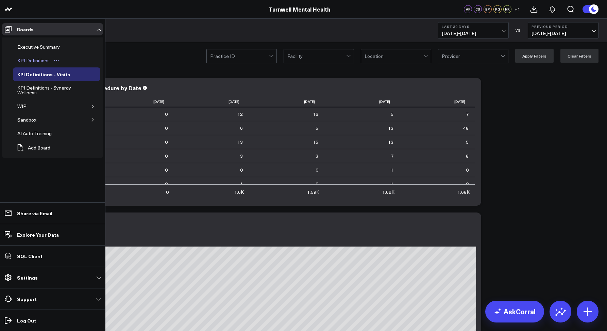
click at [30, 56] on link "KPI Definitions" at bounding box center [38, 61] width 51 height 14
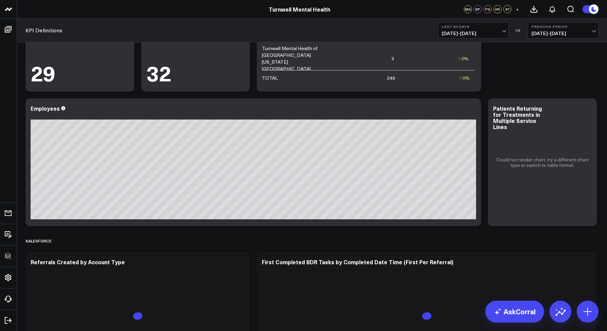
scroll to position [1713, 0]
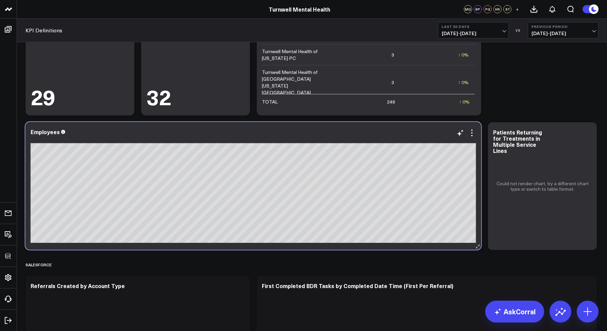
click at [470, 139] on div at bounding box center [254, 138] width 446 height 5
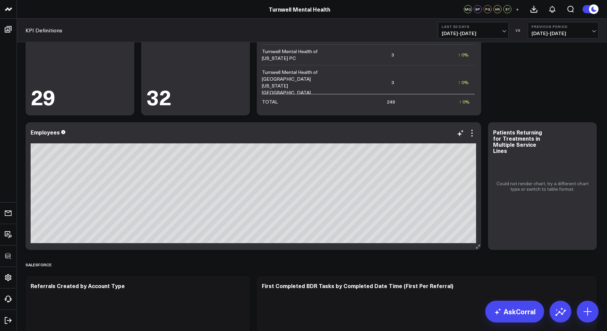
click at [470, 139] on div at bounding box center [254, 139] width 446 height 5
click at [473, 134] on icon at bounding box center [472, 133] width 8 height 8
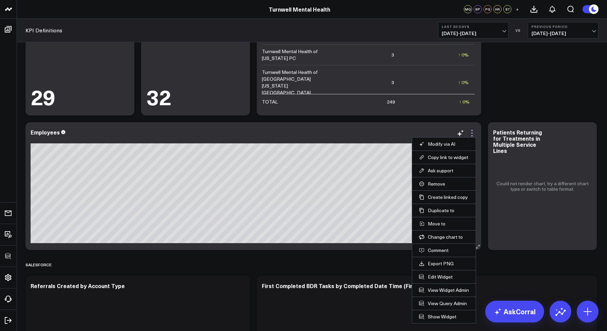
click at [476, 135] on icon at bounding box center [472, 133] width 8 height 8
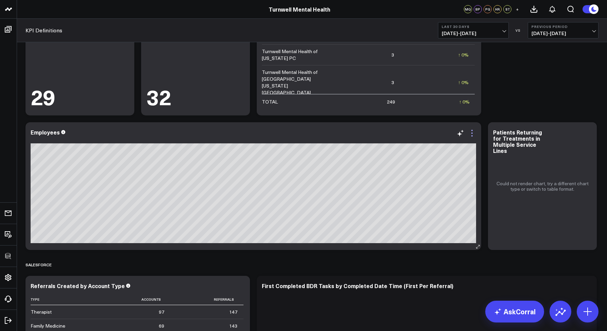
click at [474, 134] on icon at bounding box center [472, 133] width 8 height 8
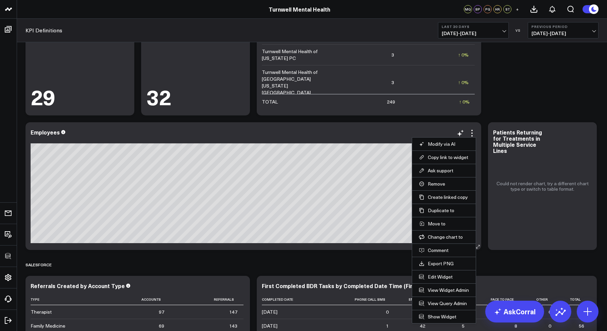
click at [477, 135] on div "Employees" at bounding box center [254, 186] width 456 height 128
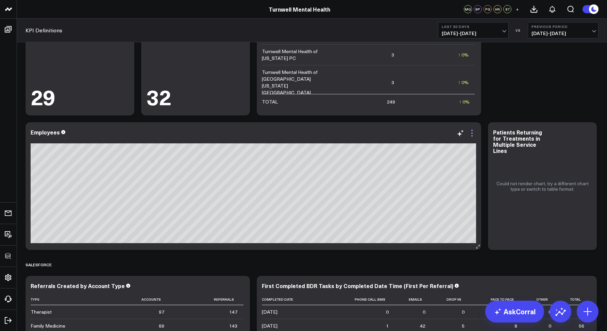
click at [475, 134] on icon at bounding box center [472, 133] width 8 height 8
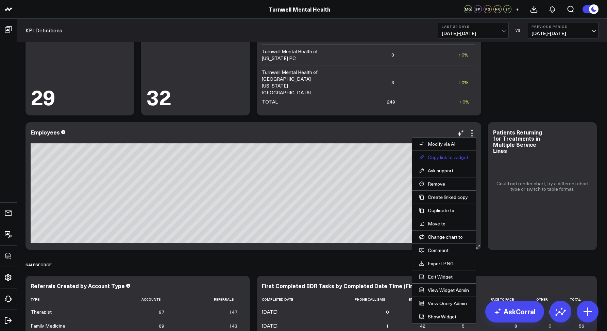
click at [446, 156] on button "Copy link to widget" at bounding box center [444, 157] width 50 height 6
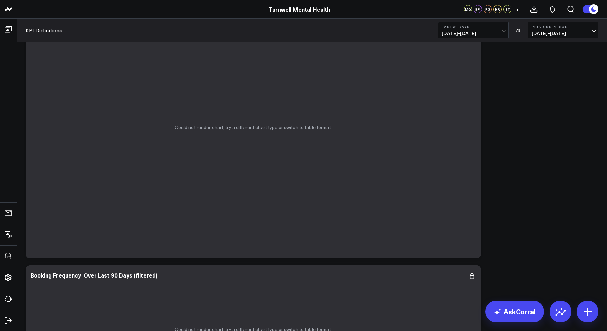
scroll to position [1277, 0]
